Goal: Information Seeking & Learning: Check status

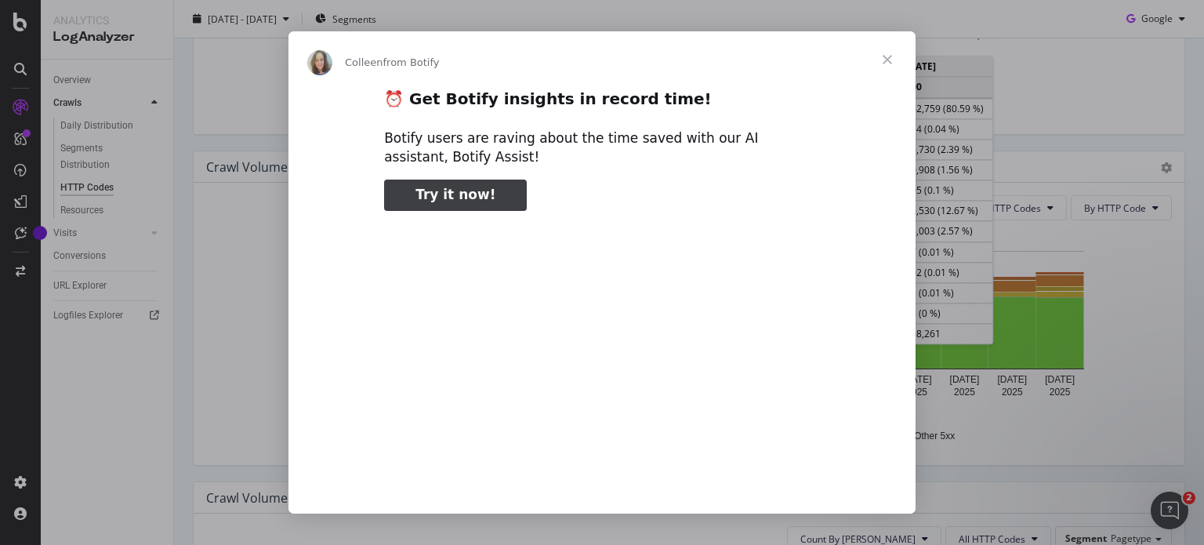
type input "159489"
click at [884, 55] on span "Close" at bounding box center [887, 59] width 56 height 56
